Goal: Communication & Community: Answer question/provide support

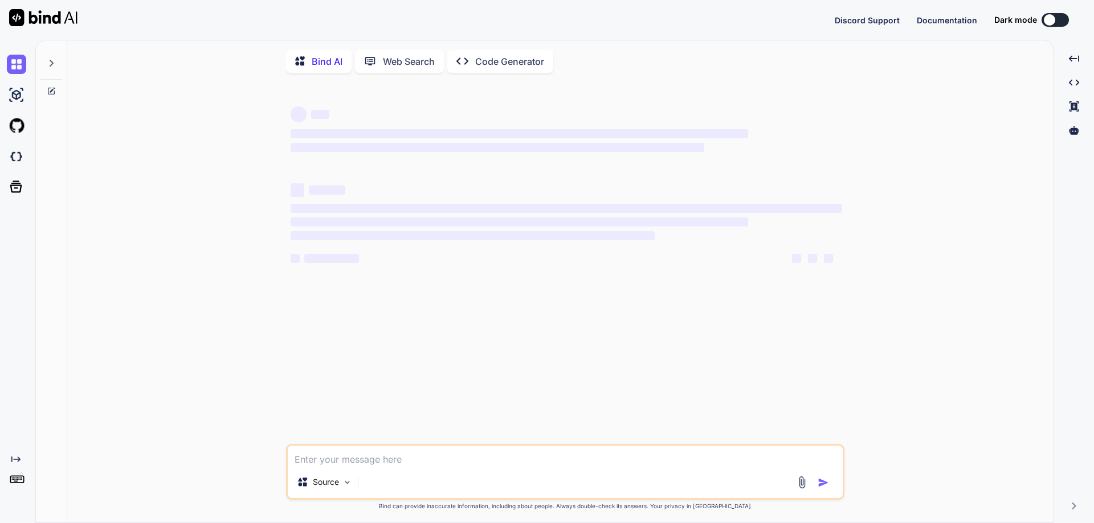
click at [388, 472] on div "Source" at bounding box center [565, 472] width 558 height 56
click at [400, 461] on textarea at bounding box center [565, 456] width 555 height 21
type textarea "x"
paste textarea "Hi team, I place planned leave for the [DATE] but due to project work i'm avail…"
type textarea "Hi team, I place planned leave for the [DATE] but due to project work i'm avail…"
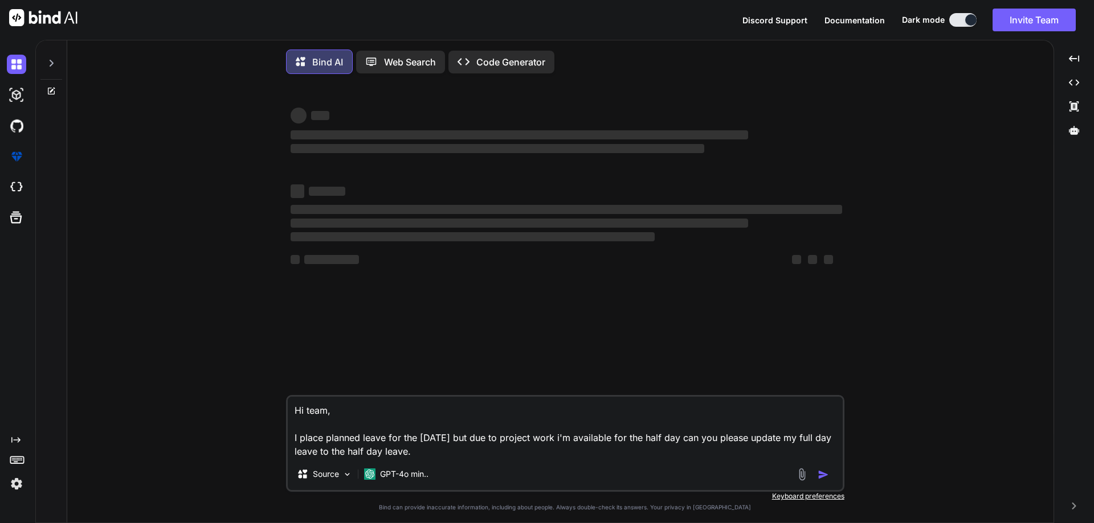
click at [444, 459] on textarea "Hi team, I place planned leave for the [DATE] but due to project work i'm avail…" at bounding box center [565, 428] width 555 height 62
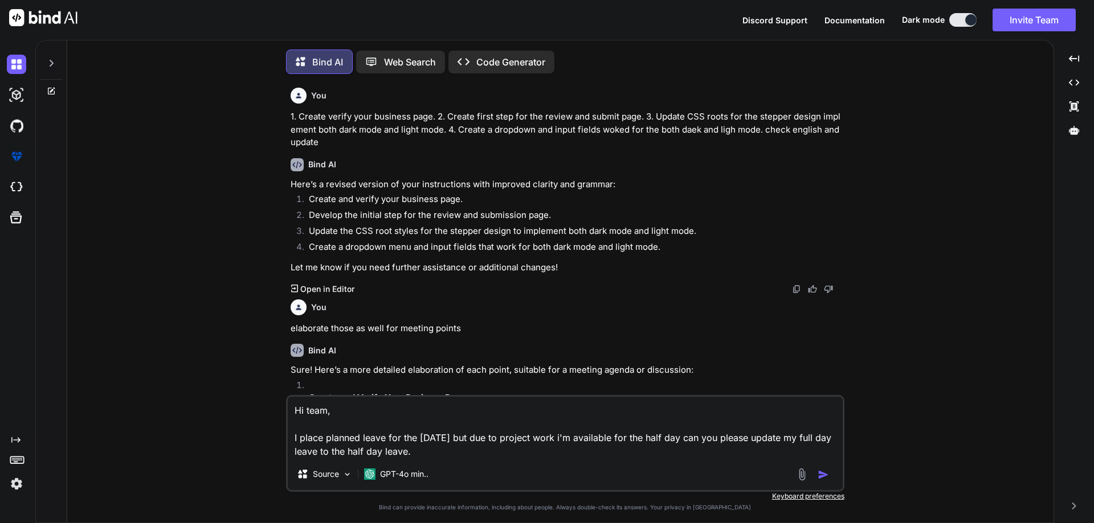
type textarea "x"
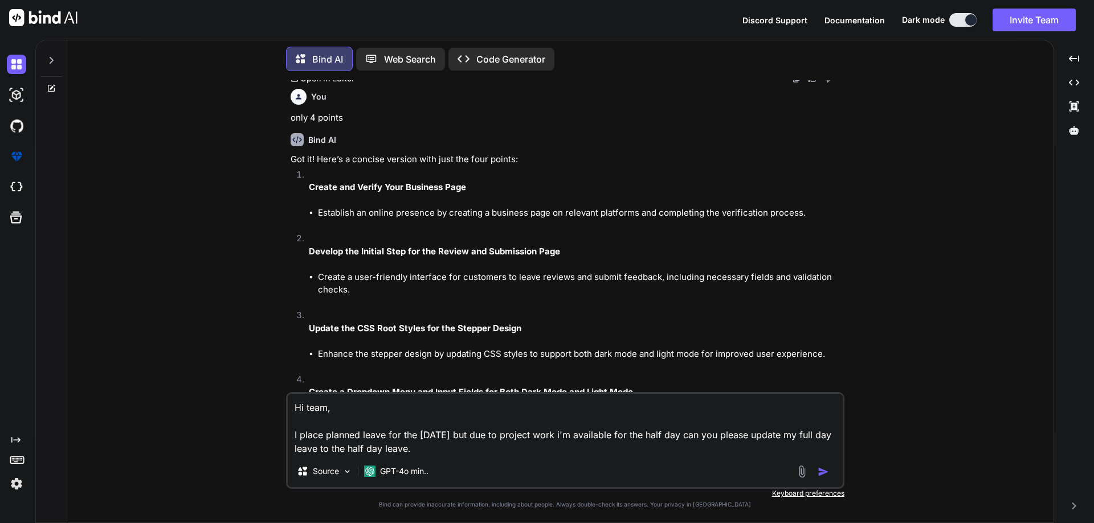
scroll to position [1088, 0]
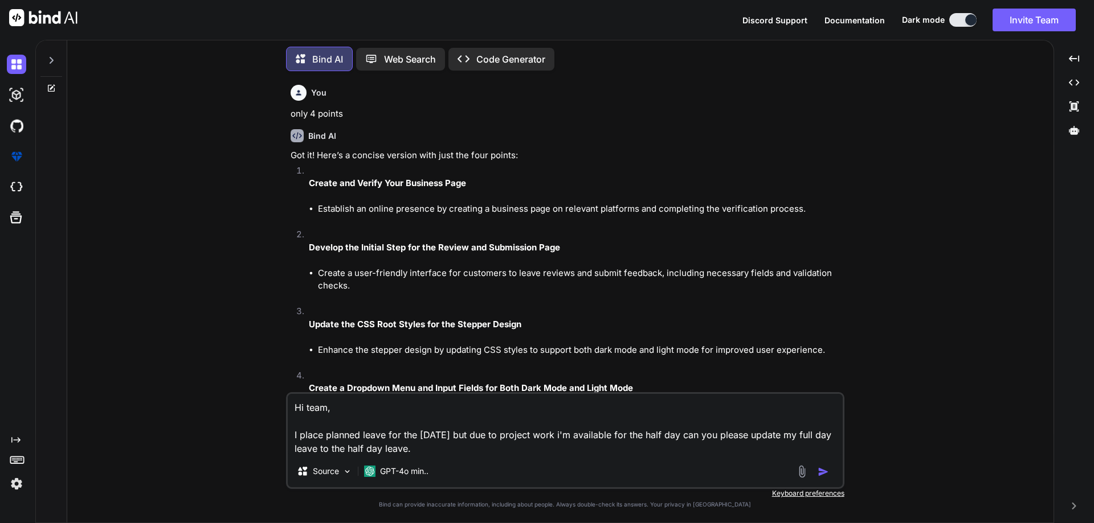
type textarea "Hi team, I place planned leave for the [DATE] but due to project work i'm avail…"
click at [51, 84] on icon at bounding box center [51, 88] width 9 height 9
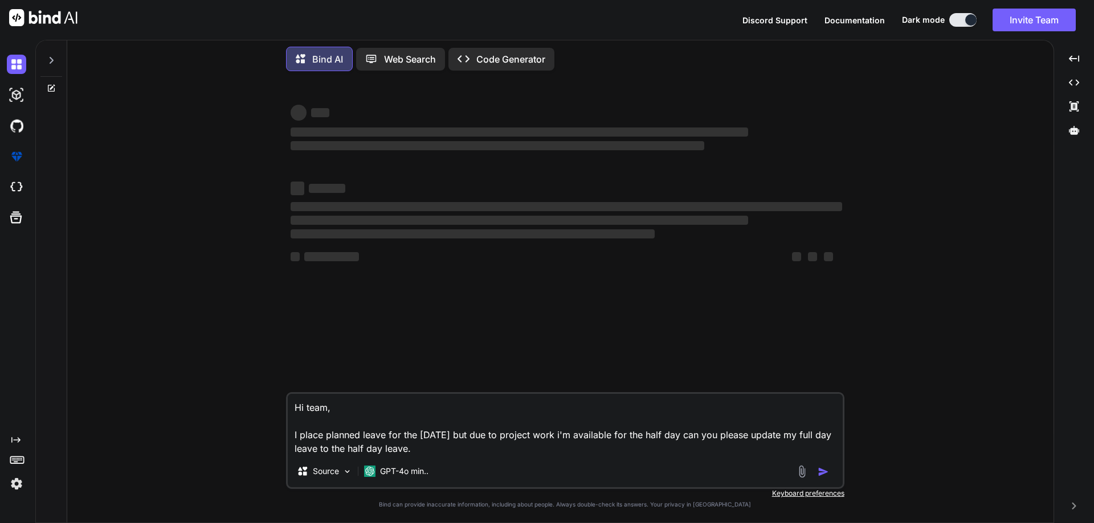
scroll to position [0, 0]
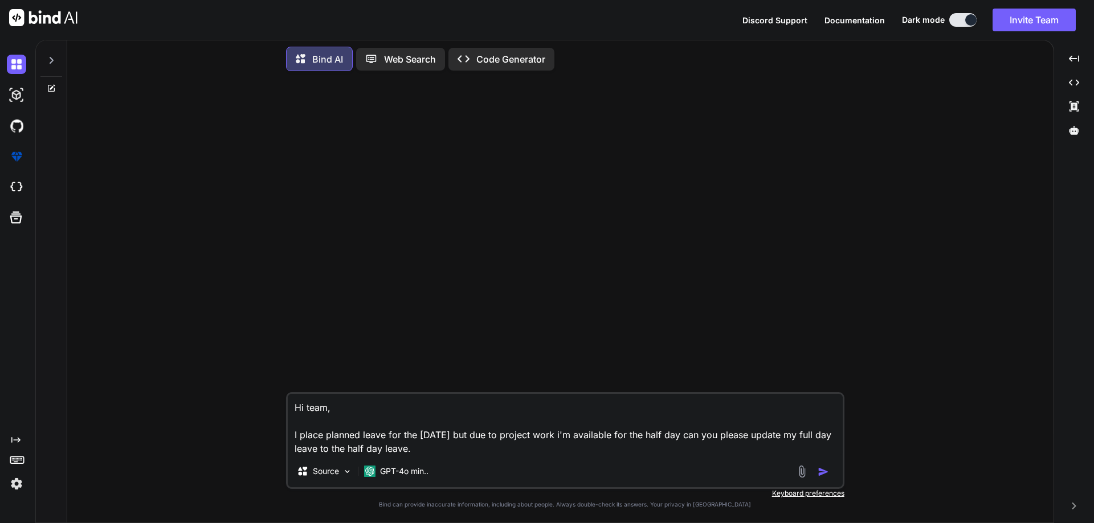
click at [419, 445] on textarea "Hi team, I place planned leave for the [DATE] but due to project work i'm avail…" at bounding box center [565, 425] width 555 height 62
type textarea "x"
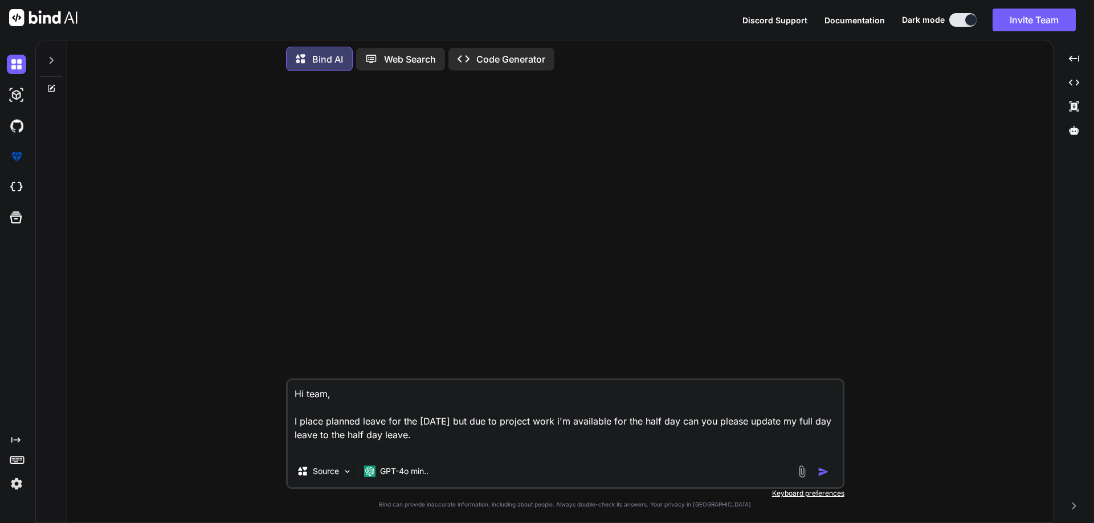
type textarea "Hi team, I place planned leave for the [DATE] but due to project work i'm avail…"
type textarea "x"
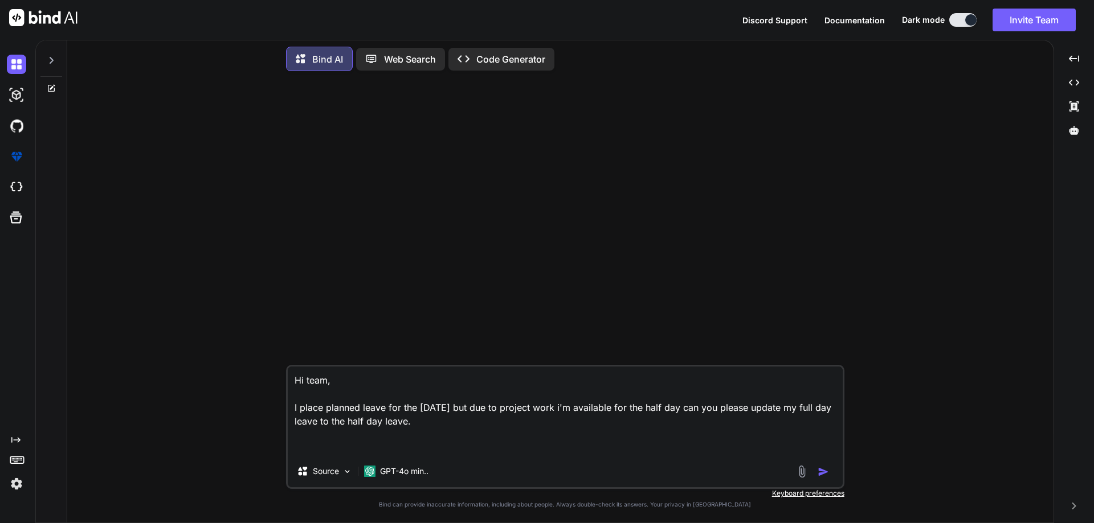
type textarea "Hi team, I place planned leave for the [DATE] but due to project work i'm avail…"
type textarea "x"
type textarea "Hi team, I place planned leave for the [DATE] but due to project work i'm avail…"
type textarea "x"
type textarea "Hi team, I place planned leave for the [DATE] but due to project work i'm avail…"
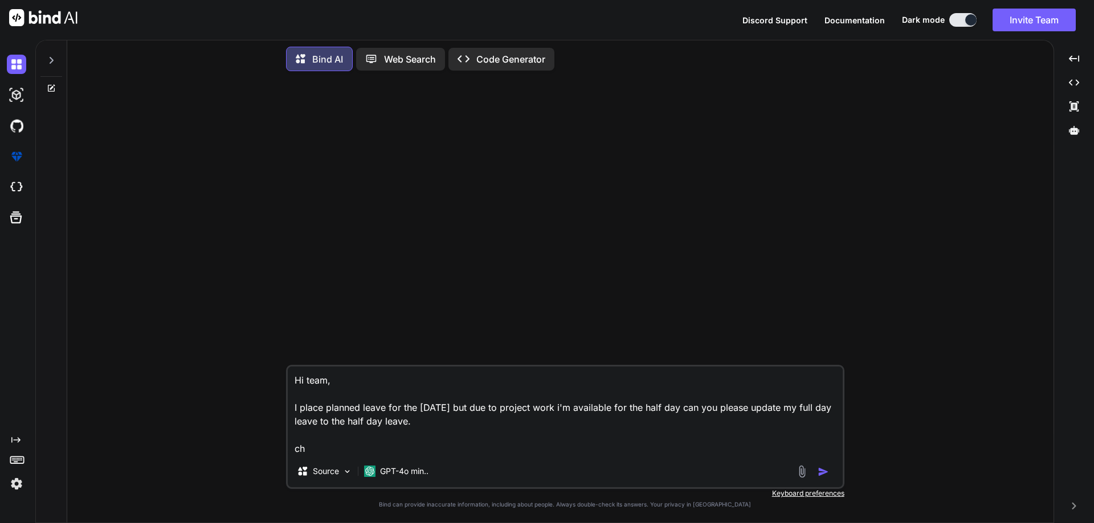
type textarea "x"
type textarea "Hi team, I place planned leave for the [DATE] but due to project work i'm avail…"
type textarea "x"
type textarea "Hi team, I place planned leave for the [DATE] but due to project work i'm avail…"
type textarea "x"
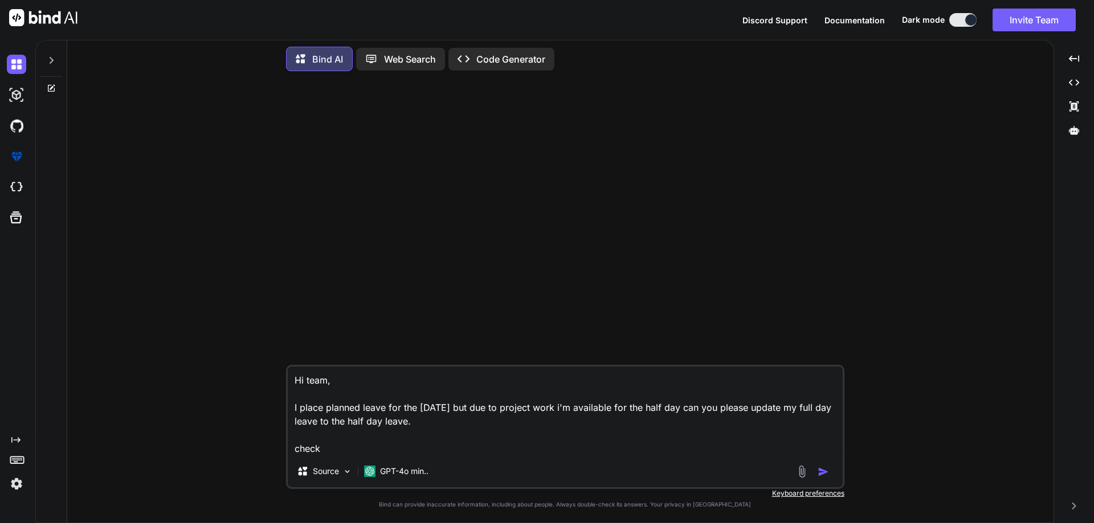
type textarea "Hi team, I place planned leave for the [DATE] but due to project work i'm avail…"
type textarea "x"
type textarea "Hi team, I place planned leave for the [DATE] but due to project work i'm avail…"
type textarea "x"
type textarea "Hi team, I place planned leave for the [DATE] but due to project work i'm avail…"
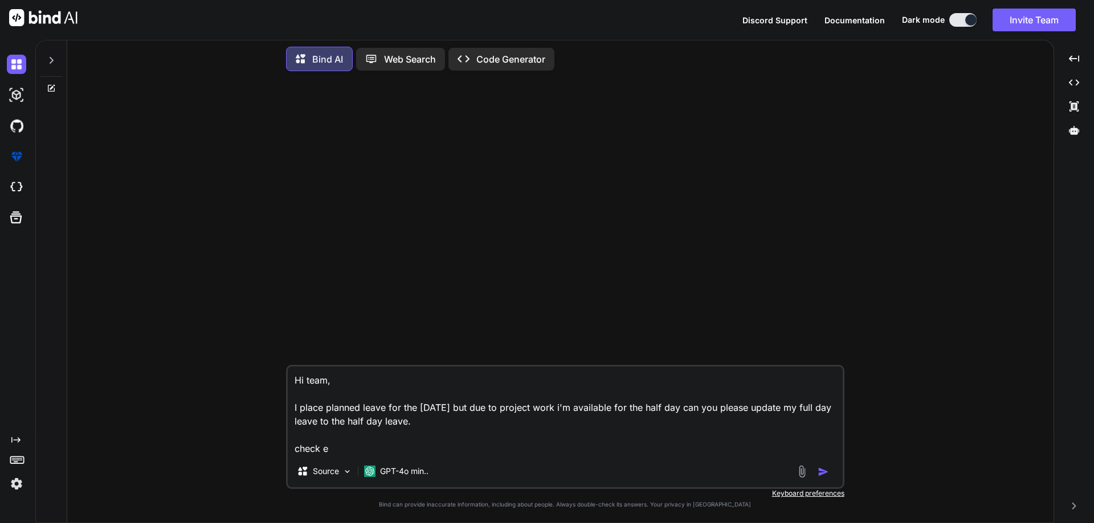
type textarea "x"
type textarea "Hi team, I place planned leave for the [DATE] but due to project work i'm avail…"
type textarea "x"
type textarea "Hi team, I place planned leave for the [DATE] but due to project work i'm avail…"
type textarea "x"
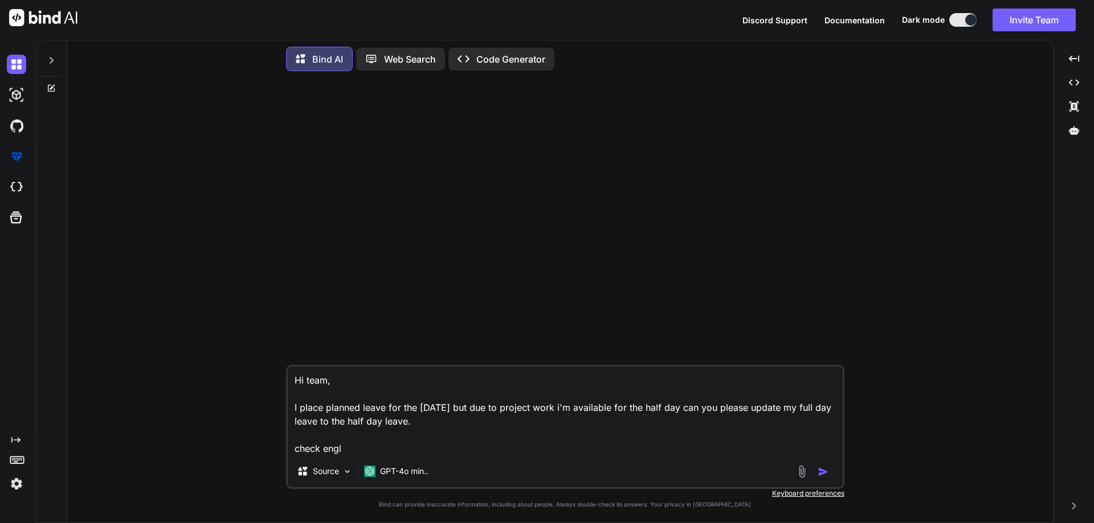
type textarea "Hi team, I place planned leave for the [DATE] but due to project work i'm avail…"
type textarea "x"
type textarea "Hi team, I place planned leave for the [DATE] but due to project work i'm avail…"
type textarea "x"
type textarea "Hi team, I place planned leave for the [DATE] but due to project work i'm avail…"
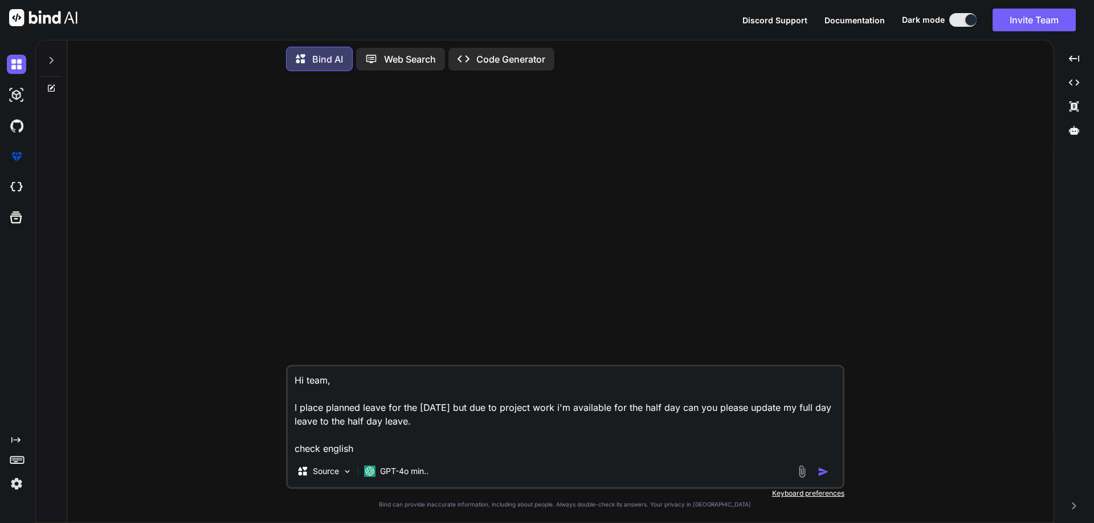
type textarea "x"
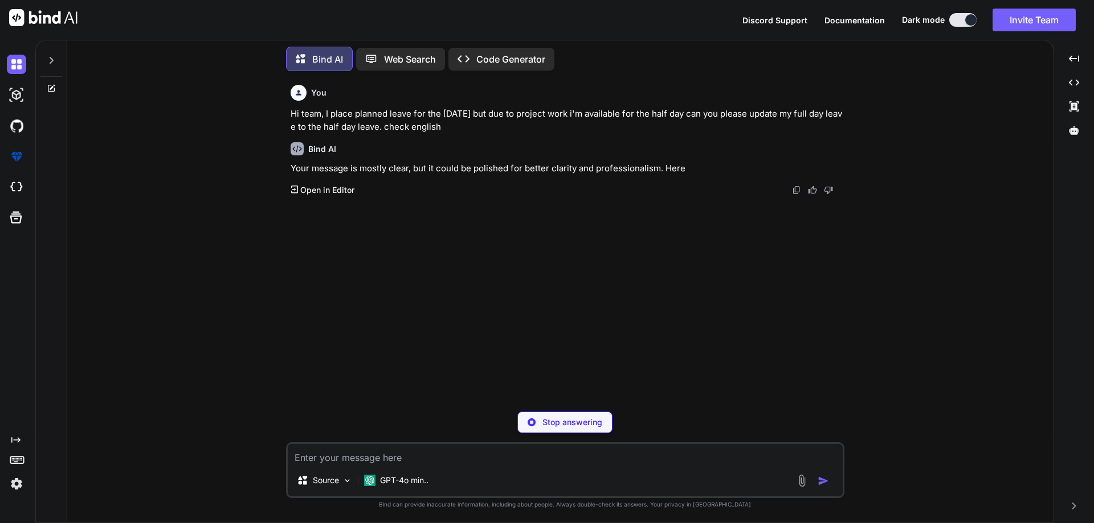
type textarea "x"
click at [315, 191] on p "Open in Editor" at bounding box center [327, 190] width 54 height 11
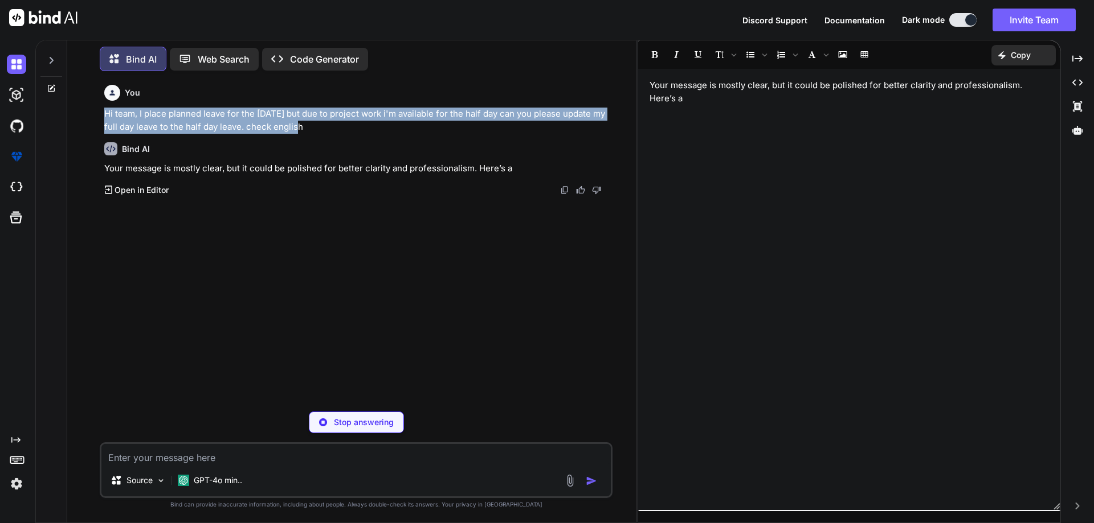
drag, startPoint x: 305, startPoint y: 126, endPoint x: 104, endPoint y: 110, distance: 201.7
click at [104, 110] on p "Hi team, I place planned leave for the [DATE] but due to project work i'm avail…" at bounding box center [357, 121] width 506 height 26
copy p "Hi team, I place planned leave for the [DATE] but due to project work i'm avail…"
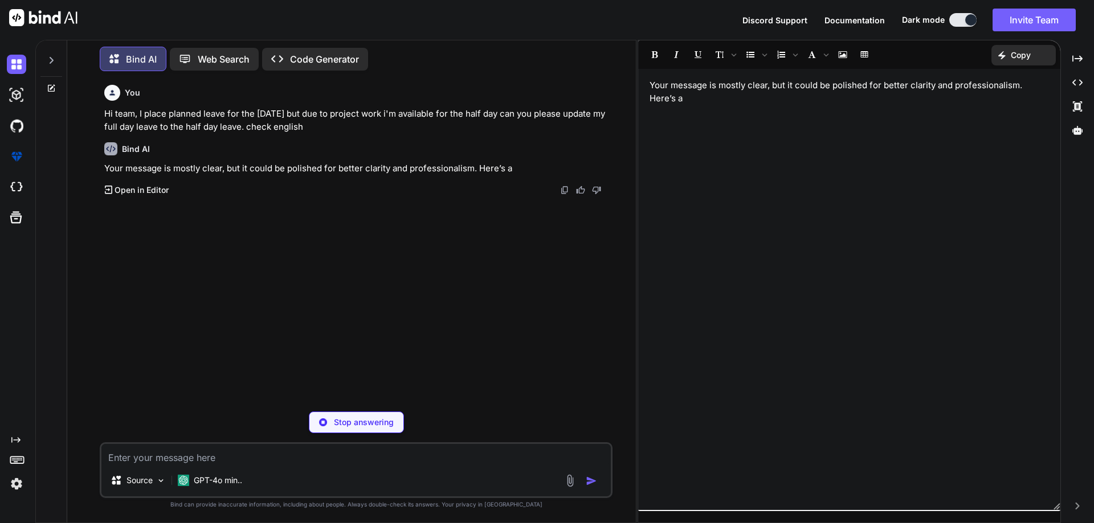
click at [299, 452] on textarea at bounding box center [355, 454] width 509 height 21
click at [356, 423] on p "Stop answering" at bounding box center [364, 422] width 60 height 11
type textarea "x"
click at [309, 447] on textarea at bounding box center [355, 454] width 509 height 21
paste textarea "Hi team, I place planned leave for the [DATE] but due to project work i'm avail…"
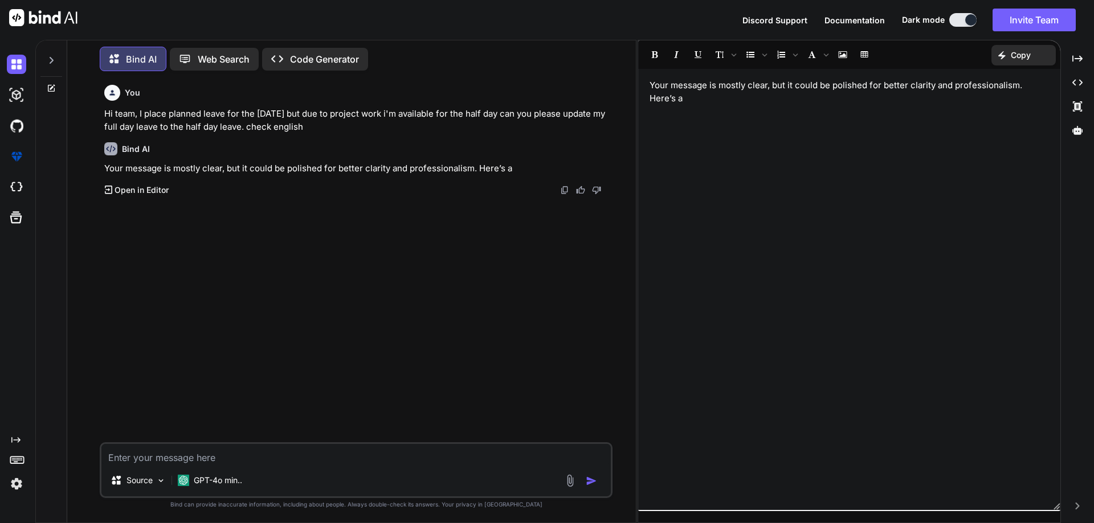
type textarea "Hi team, I place planned leave for the [DATE] but due to project work i'm avail…"
type textarea "x"
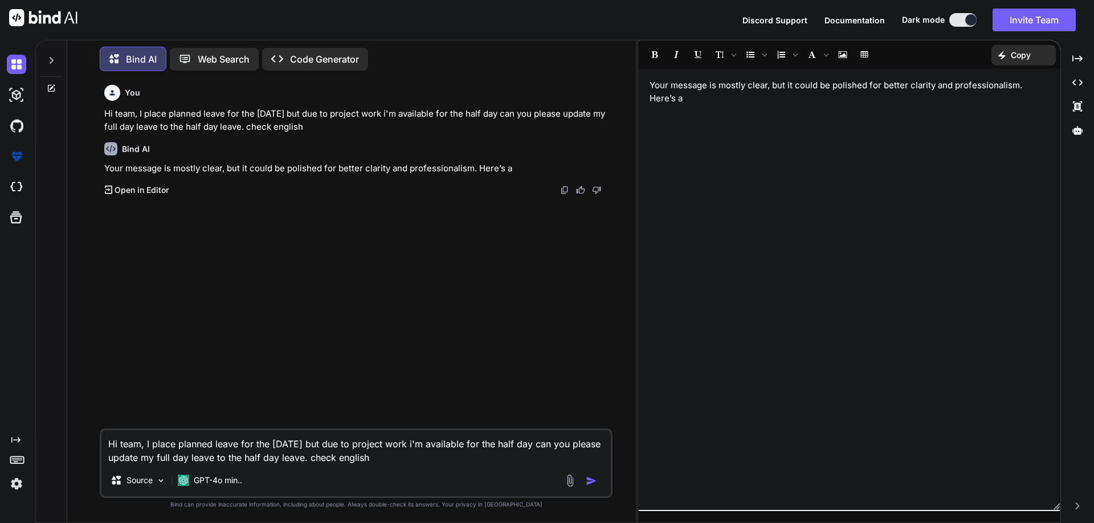
type textarea "Hi team, I place planned leave for the [DATE] but due to project work i'm avail…"
click at [586, 484] on img "button" at bounding box center [591, 481] width 11 height 11
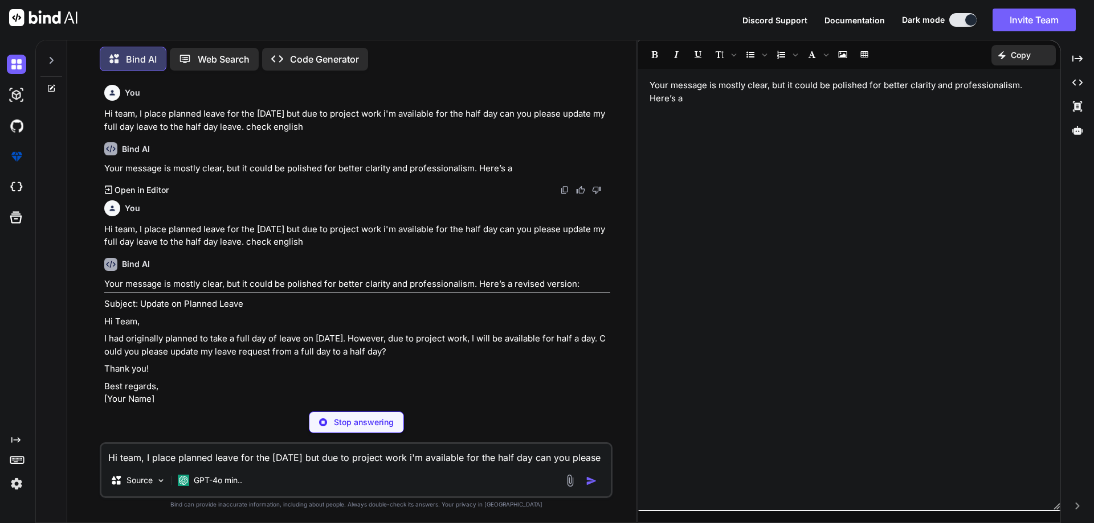
type textarea "x"
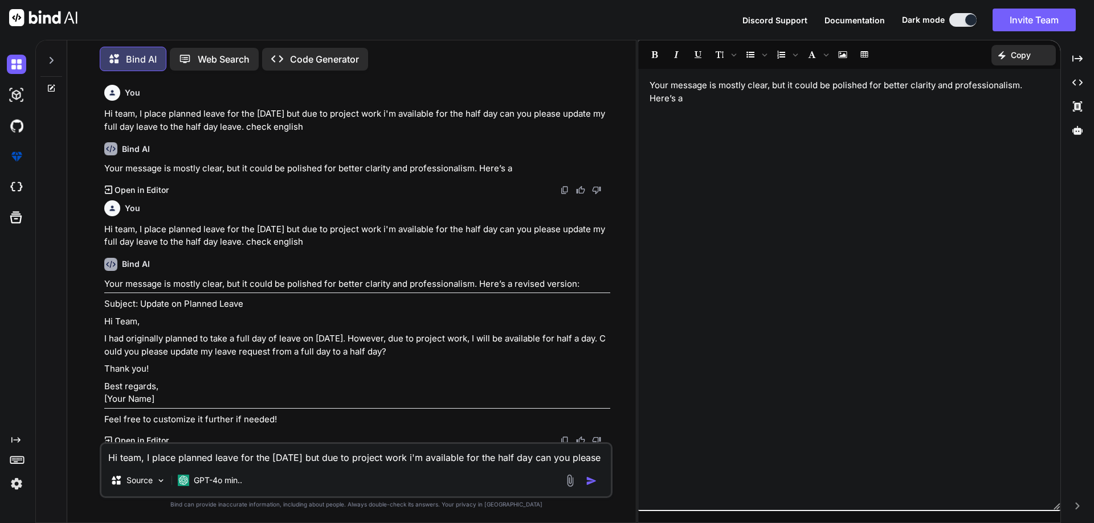
scroll to position [17, 0]
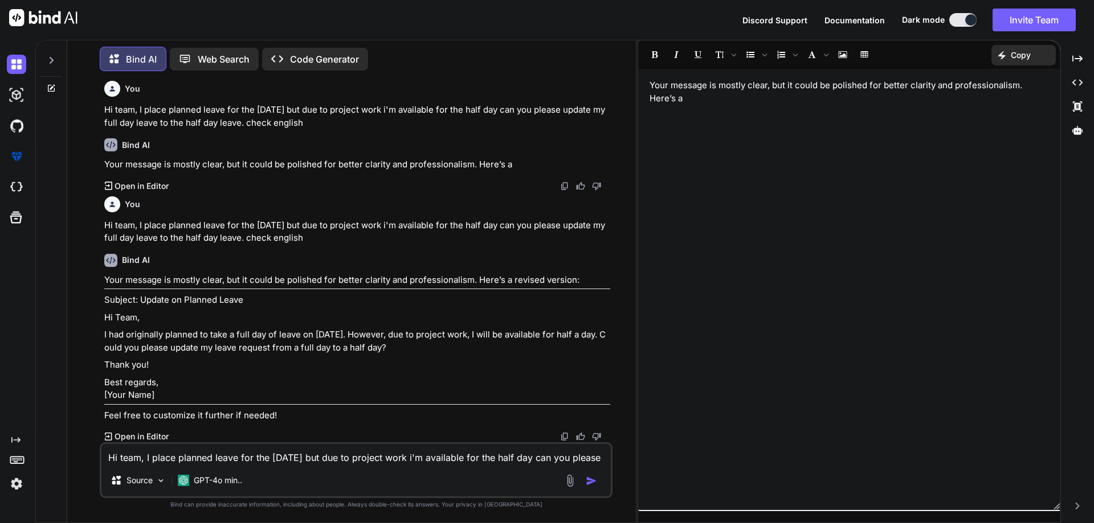
drag, startPoint x: 414, startPoint y: 334, endPoint x: 103, endPoint y: 322, distance: 311.2
click at [103, 322] on div "You Hi team, I place planned leave for the [DATE] but due to project work i'm a…" at bounding box center [357, 261] width 510 height 362
copy p "I had originally planned to take a full day of leave on [DATE]. However, due to…"
click at [293, 294] on p "Subject: Update on Planned Leave" at bounding box center [357, 300] width 506 height 13
drag, startPoint x: 257, startPoint y: 289, endPoint x: 140, endPoint y: 288, distance: 117.3
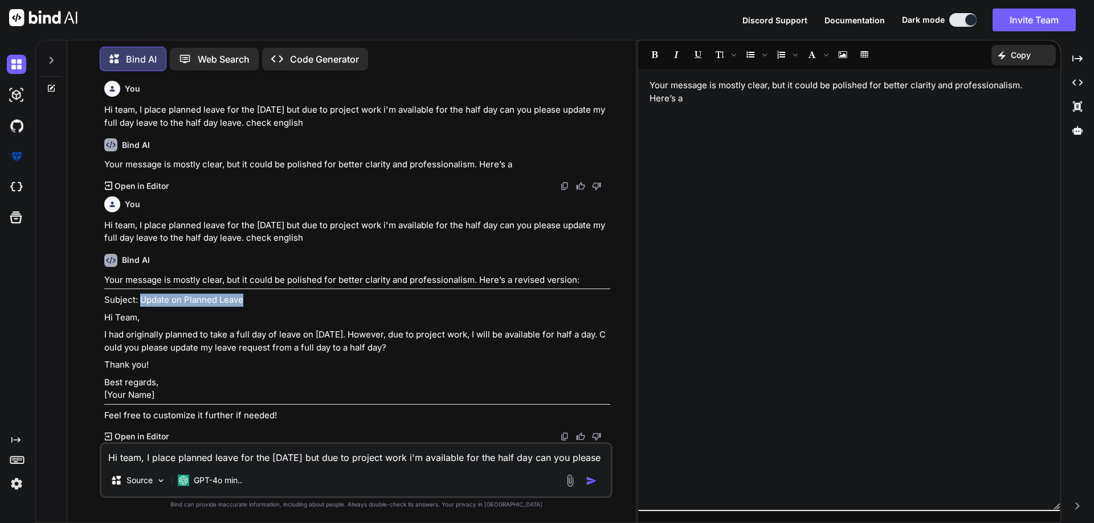
click at [140, 294] on p "Subject: Update on Planned Leave" at bounding box center [357, 300] width 506 height 13
copy p "Update on Planned Leave"
